Goal: Information Seeking & Learning: Learn about a topic

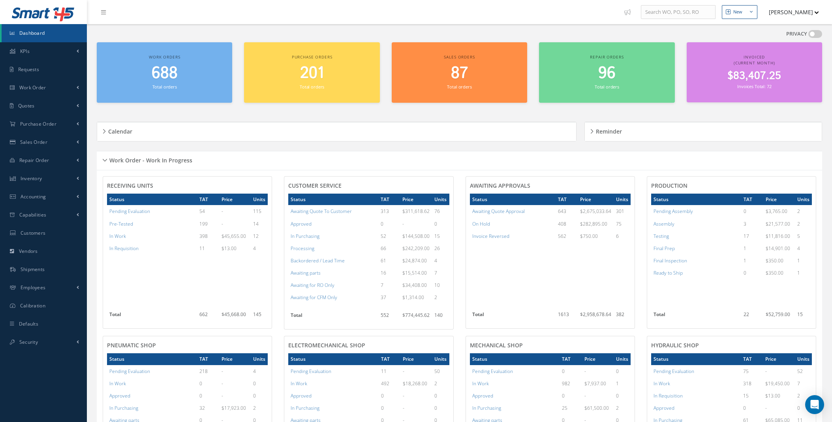
drag, startPoint x: 0, startPoint y: 0, endPoint x: 29, endPoint y: 33, distance: 44.2
click at [29, 35] on span "Dashboard" at bounding box center [32, 33] width 26 height 7
click at [74, 86] on link "Work Order" at bounding box center [43, 88] width 87 height 18
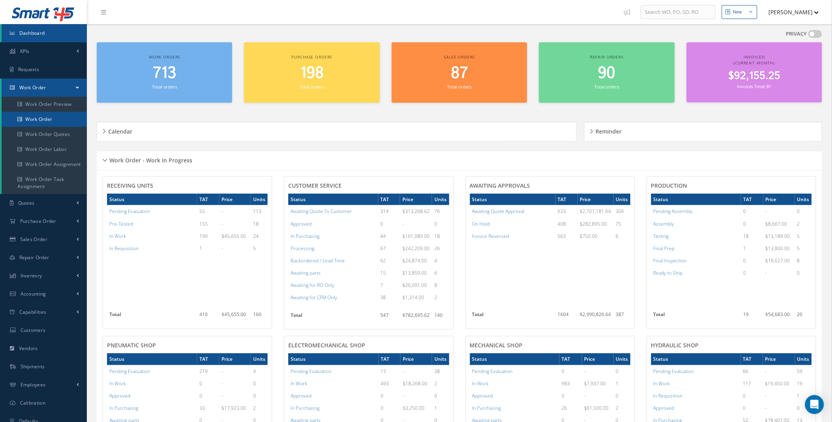
click at [44, 123] on link "Work Order" at bounding box center [44, 119] width 85 height 15
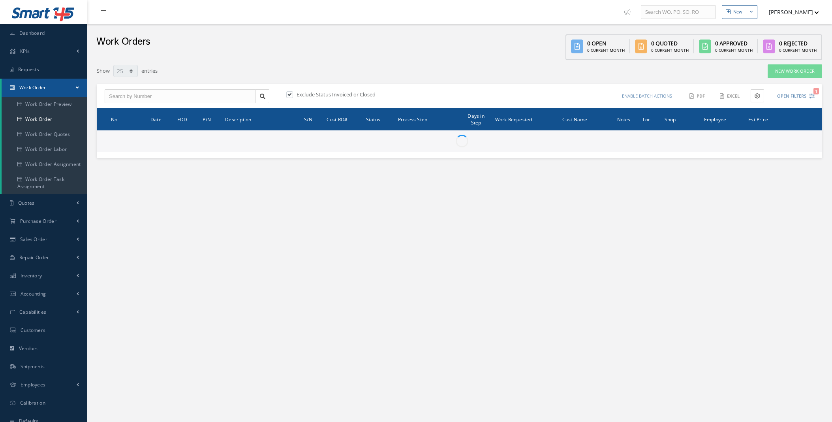
select select "25"
type input "All Work Request"
type input "All Work Performed"
type input "All Status"
type input "WO Part Status"
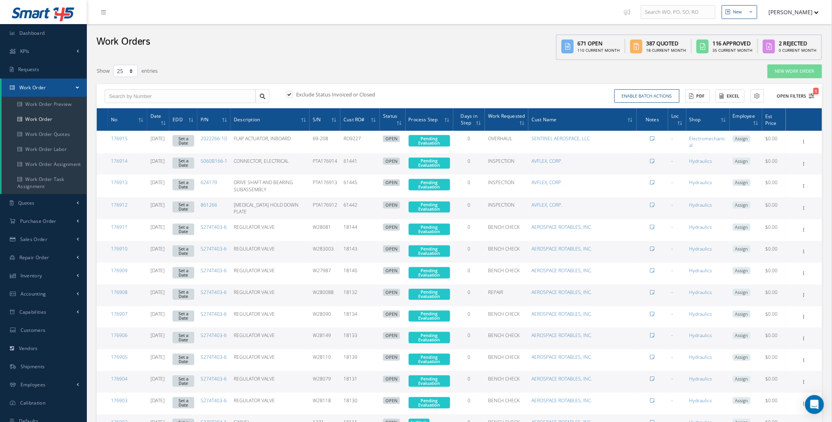
click at [802, 96] on button "Open Filters 1" at bounding box center [792, 96] width 45 height 13
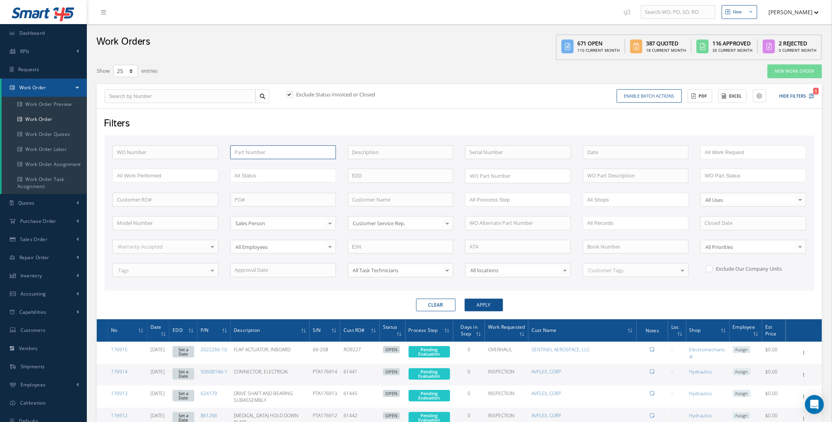
click at [273, 153] on input "text" at bounding box center [283, 152] width 106 height 14
type input "65-49970"
click at [465, 299] on button "Apply" at bounding box center [484, 305] width 38 height 13
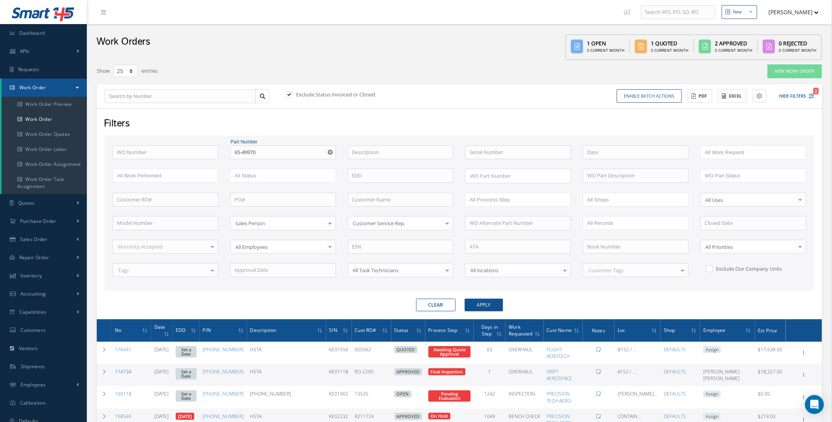
click at [125, 372] on link "174734" at bounding box center [123, 371] width 17 height 7
click at [55, 35] on link "Dashboard" at bounding box center [43, 33] width 87 height 18
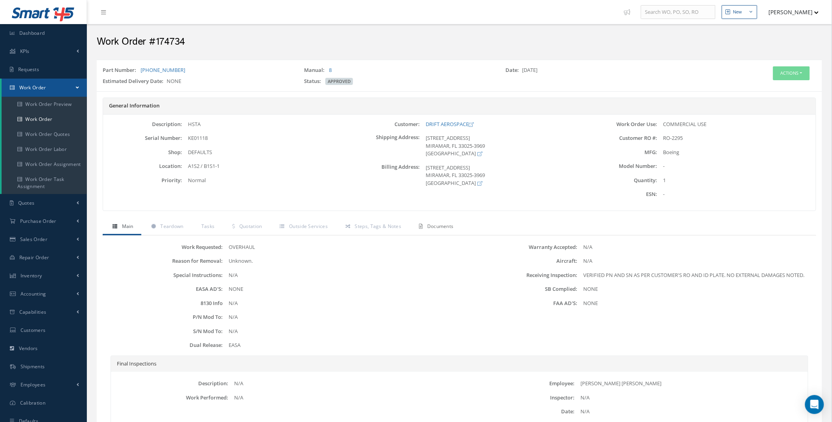
click at [433, 230] on link "Documents" at bounding box center [435, 227] width 52 height 17
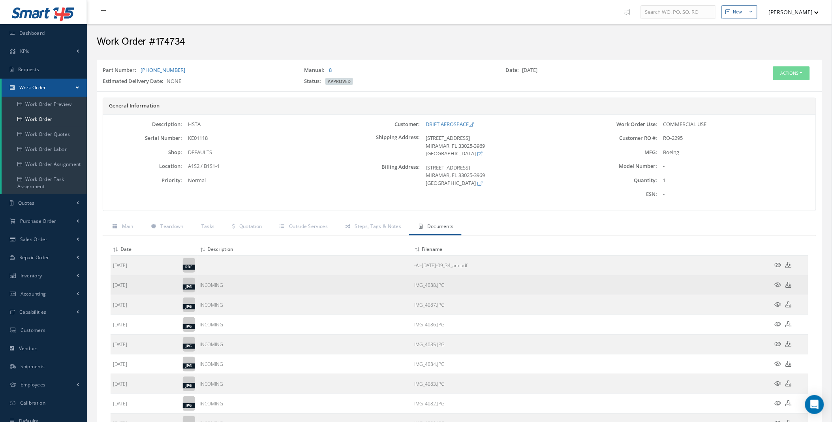
click at [776, 284] on icon at bounding box center [778, 285] width 7 height 6
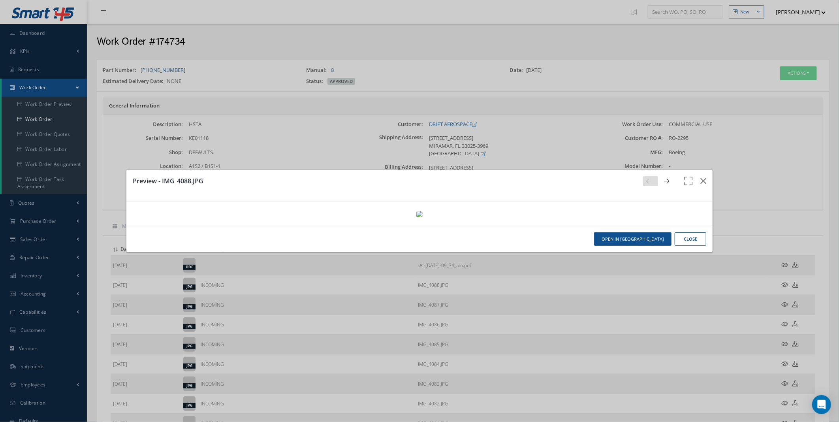
click at [661, 176] on link at bounding box center [668, 181] width 15 height 10
click at [664, 179] on icon at bounding box center [666, 182] width 5 height 6
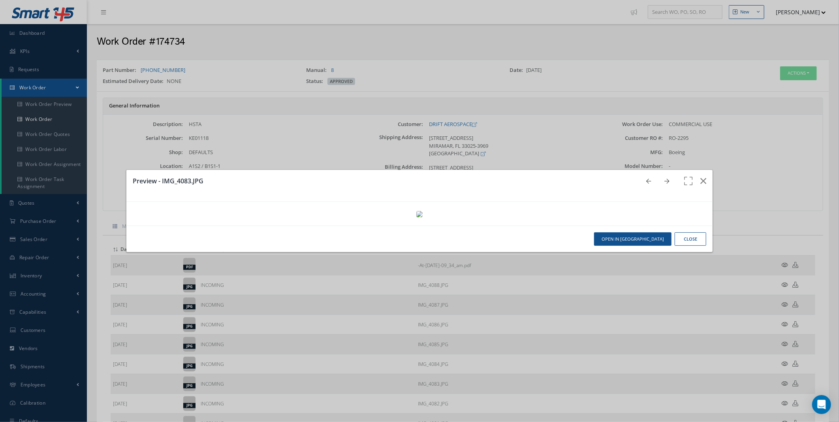
click at [664, 179] on icon at bounding box center [666, 182] width 5 height 6
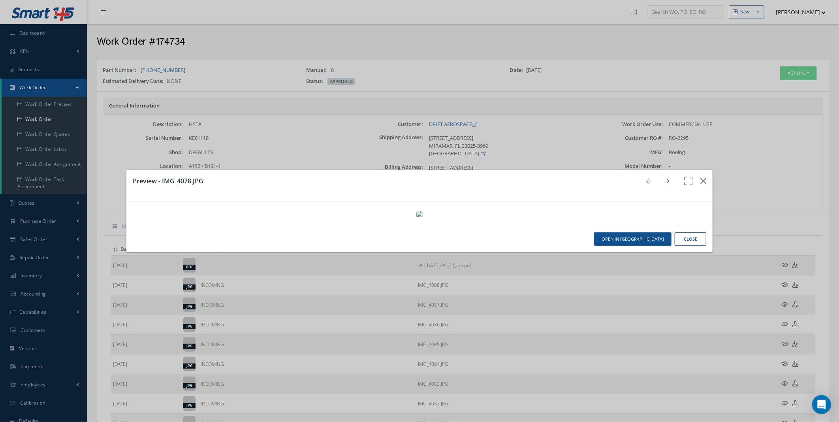
click at [664, 179] on icon at bounding box center [666, 182] width 5 height 6
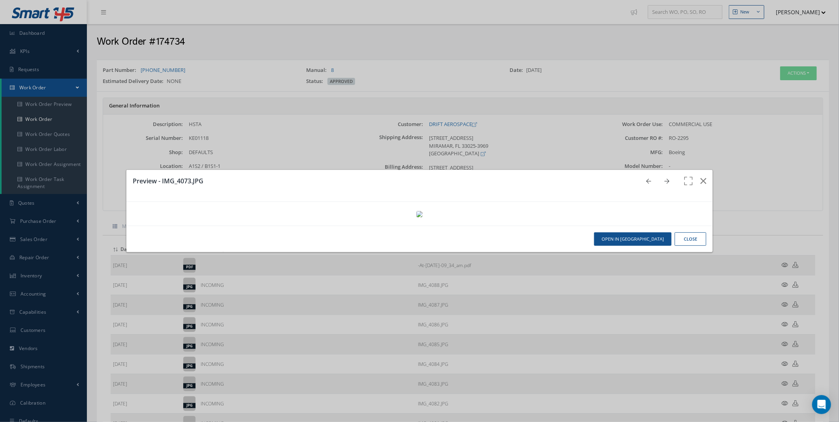
click at [664, 179] on icon at bounding box center [666, 182] width 5 height 6
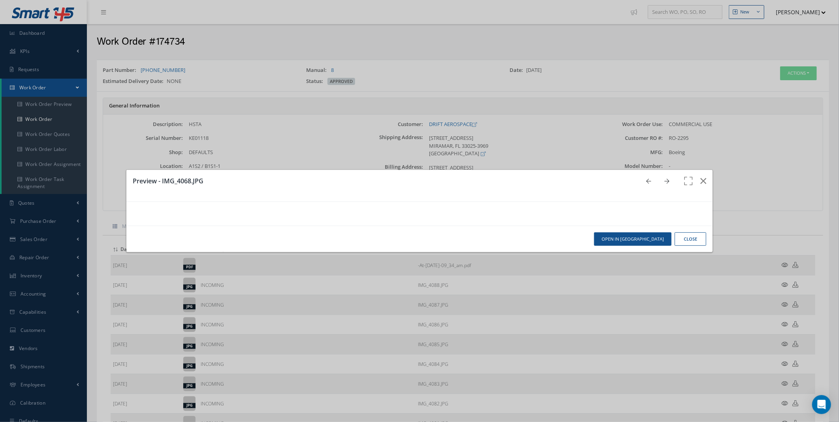
click at [664, 179] on icon at bounding box center [666, 182] width 5 height 6
click at [661, 176] on link at bounding box center [668, 181] width 15 height 10
click at [664, 179] on icon at bounding box center [666, 182] width 5 height 6
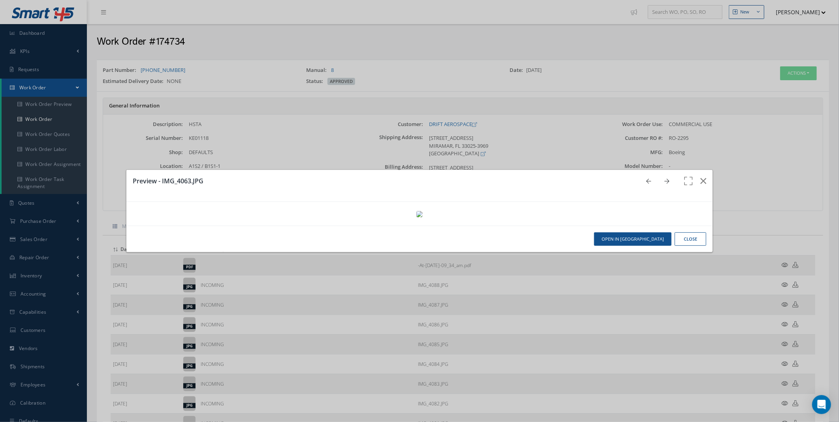
scroll to position [13, 0]
click at [664, 179] on icon at bounding box center [666, 182] width 5 height 6
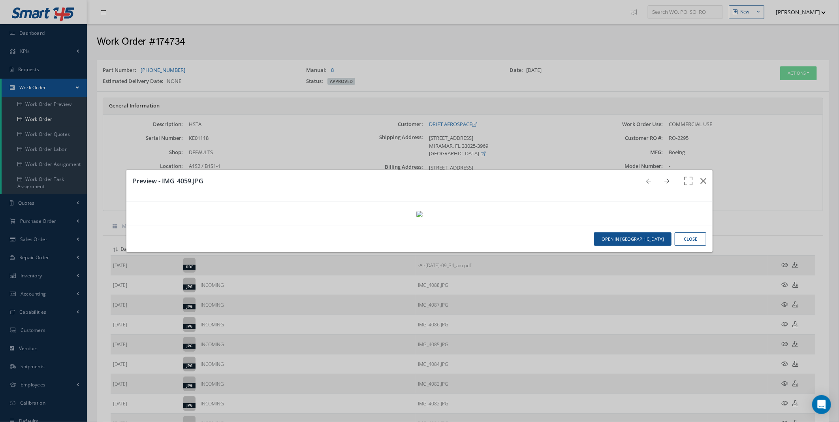
click at [664, 179] on icon at bounding box center [666, 182] width 5 height 6
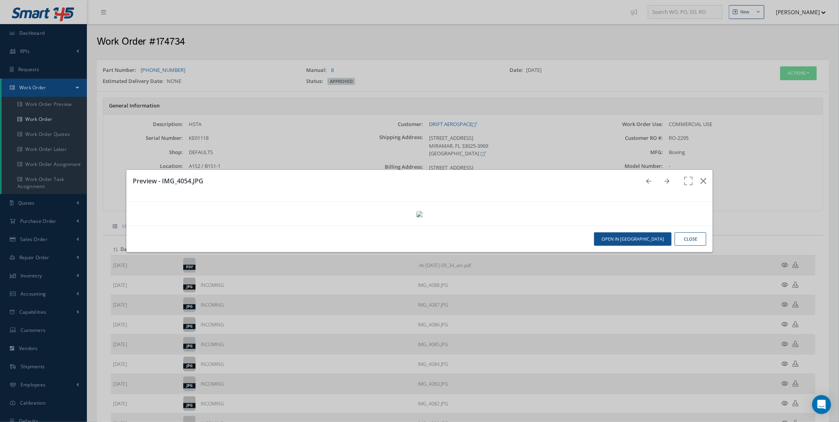
click at [664, 179] on icon at bounding box center [666, 182] width 5 height 6
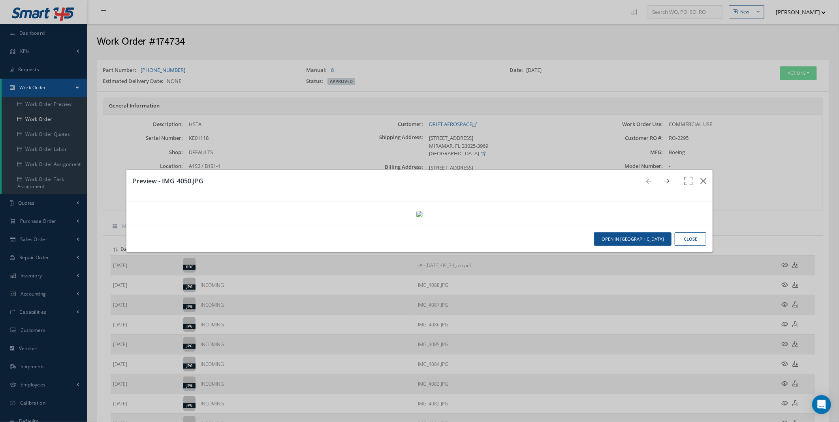
click at [664, 179] on icon at bounding box center [666, 182] width 5 height 6
click at [663, 176] on link at bounding box center [668, 181] width 15 height 10
click at [664, 179] on icon at bounding box center [666, 182] width 5 height 6
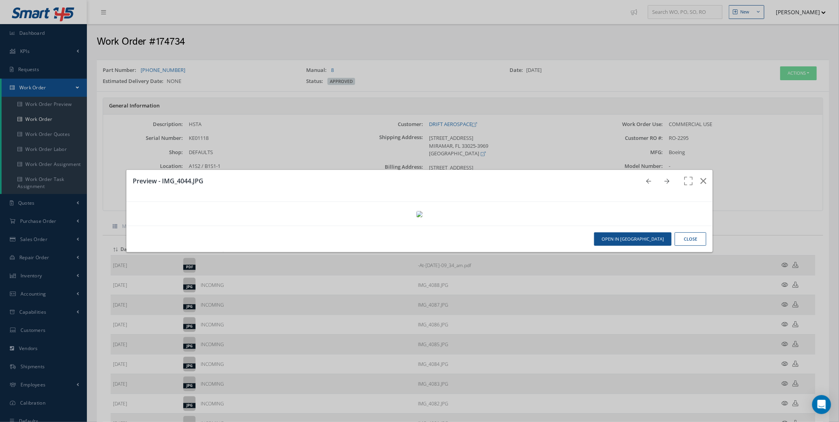
click at [664, 179] on icon at bounding box center [666, 182] width 5 height 6
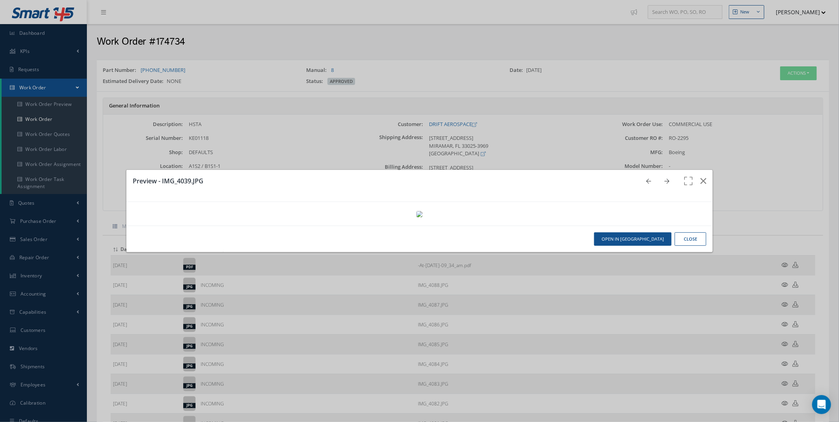
click at [664, 179] on icon at bounding box center [666, 182] width 5 height 6
click at [661, 176] on link at bounding box center [668, 181] width 15 height 10
click at [664, 179] on icon at bounding box center [666, 182] width 5 height 6
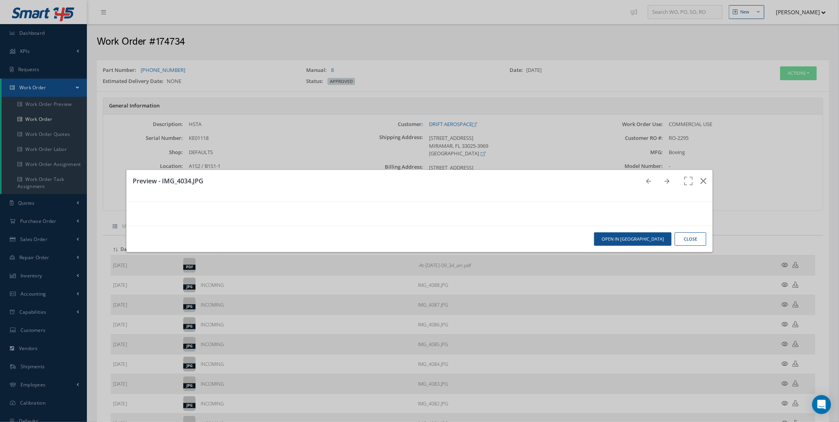
click at [664, 179] on icon at bounding box center [666, 182] width 5 height 6
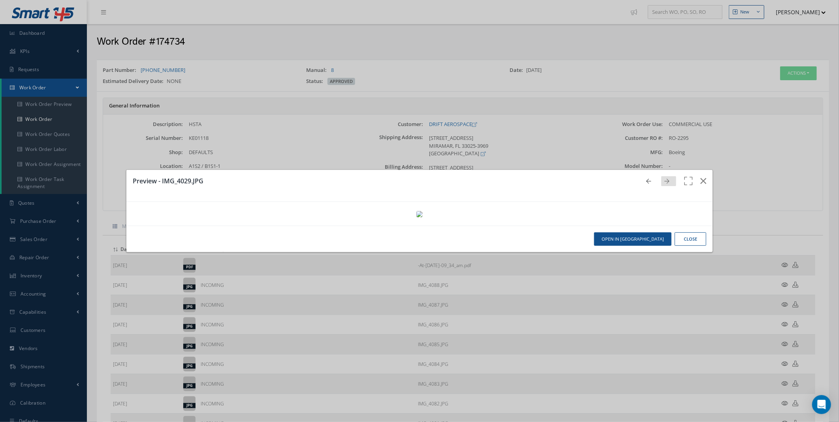
click at [661, 170] on div "Preview - IMG_4029.JPG" at bounding box center [419, 186] width 587 height 32
click at [700, 176] on icon "button" at bounding box center [703, 180] width 6 height 9
